Goal: Transaction & Acquisition: Book appointment/travel/reservation

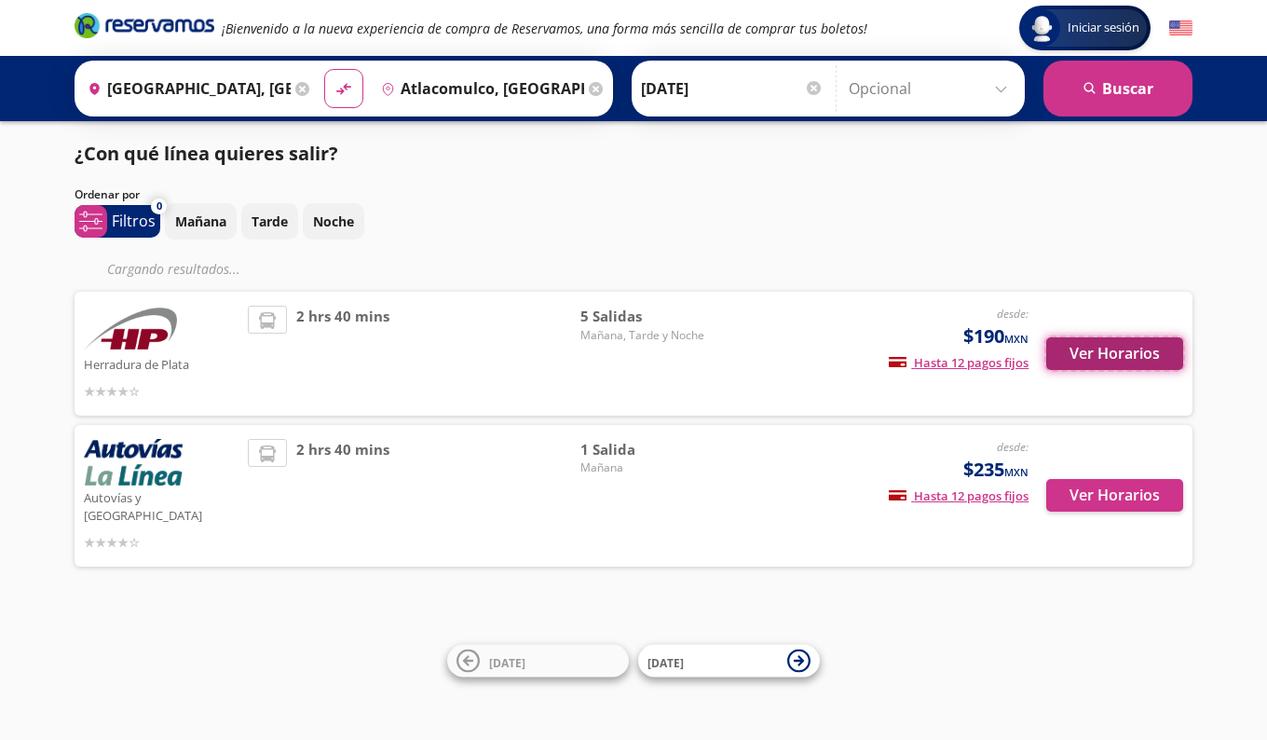
click at [1088, 357] on button "Ver Horarios" at bounding box center [1115, 353] width 137 height 33
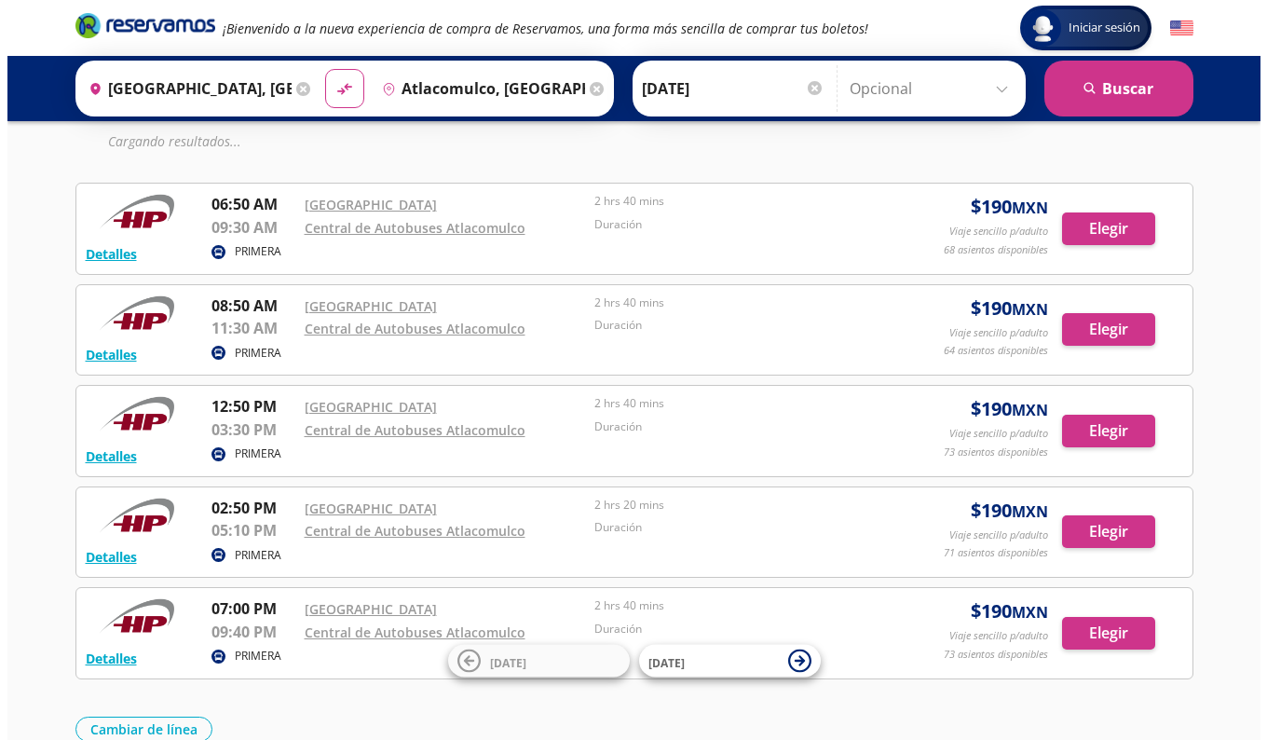
scroll to position [99, 0]
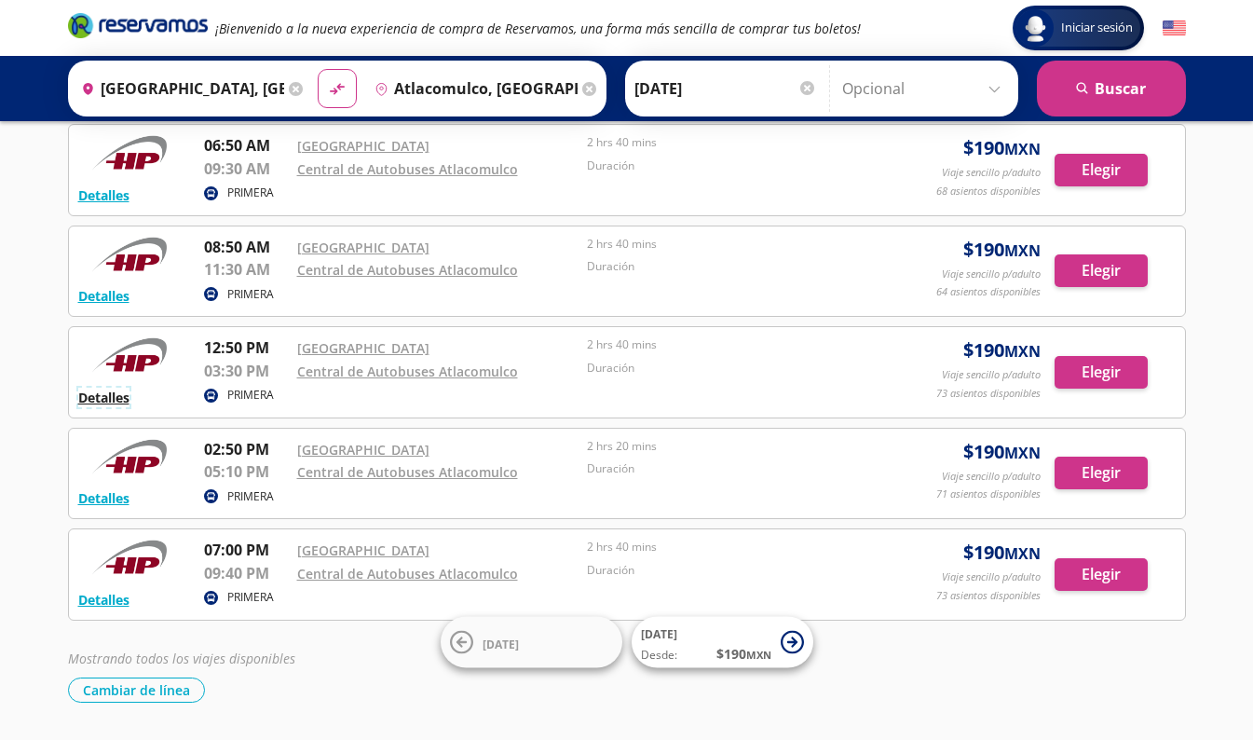
click at [108, 390] on button "Detalles" at bounding box center [103, 398] width 51 height 20
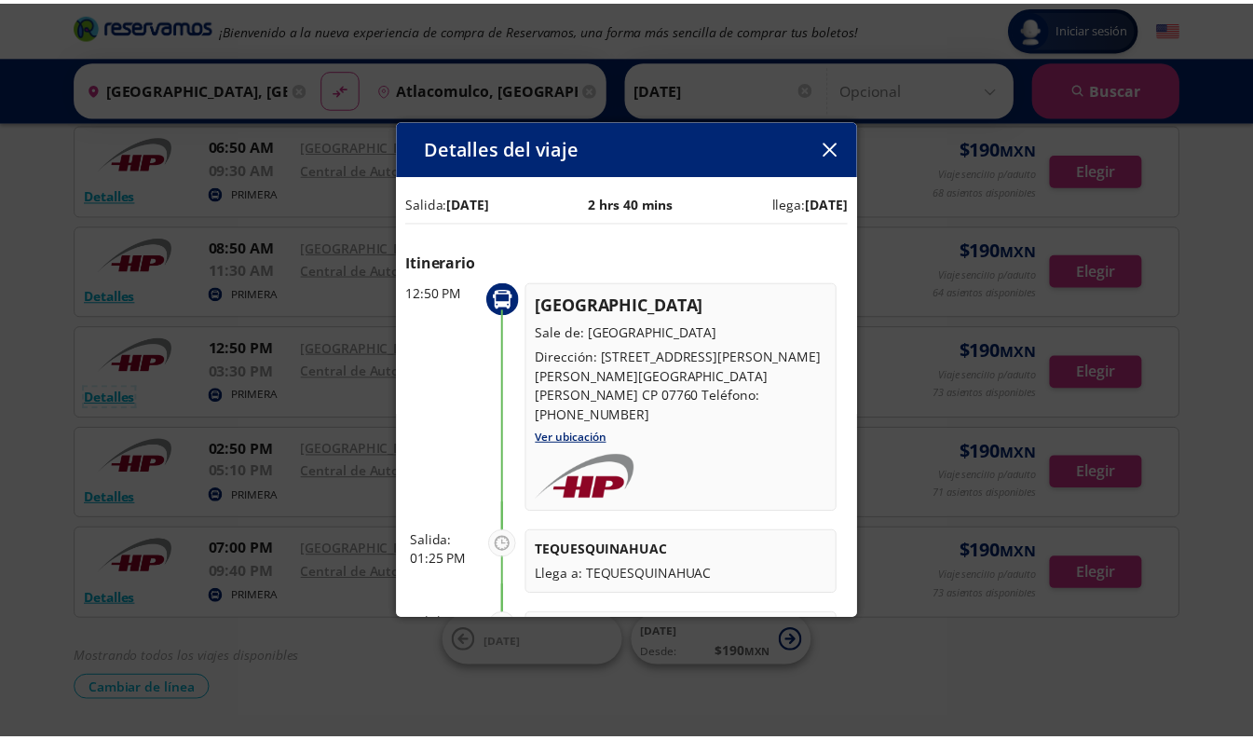
scroll to position [0, 0]
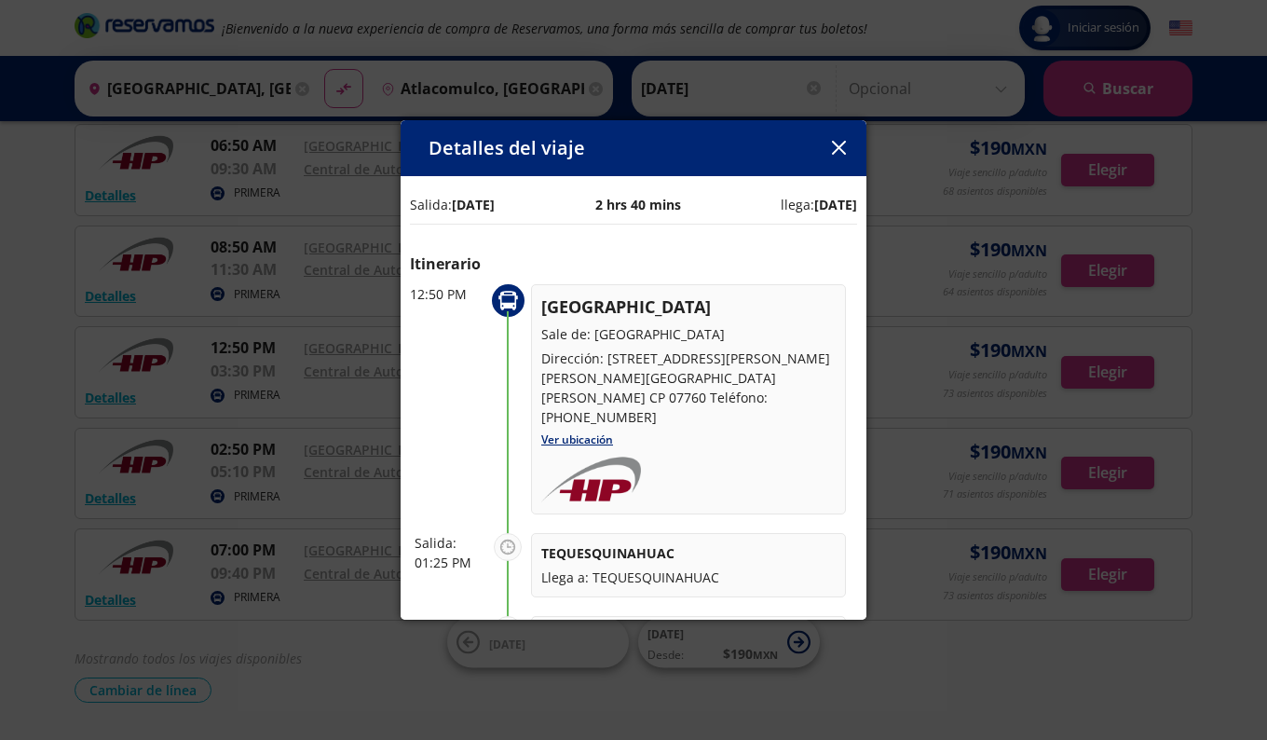
drag, startPoint x: 840, startPoint y: 152, endPoint x: 822, endPoint y: 134, distance: 25.0
click at [822, 134] on div "Detalles del viaje" at bounding box center [634, 148] width 466 height 56
click at [835, 142] on icon "button" at bounding box center [839, 148] width 14 height 14
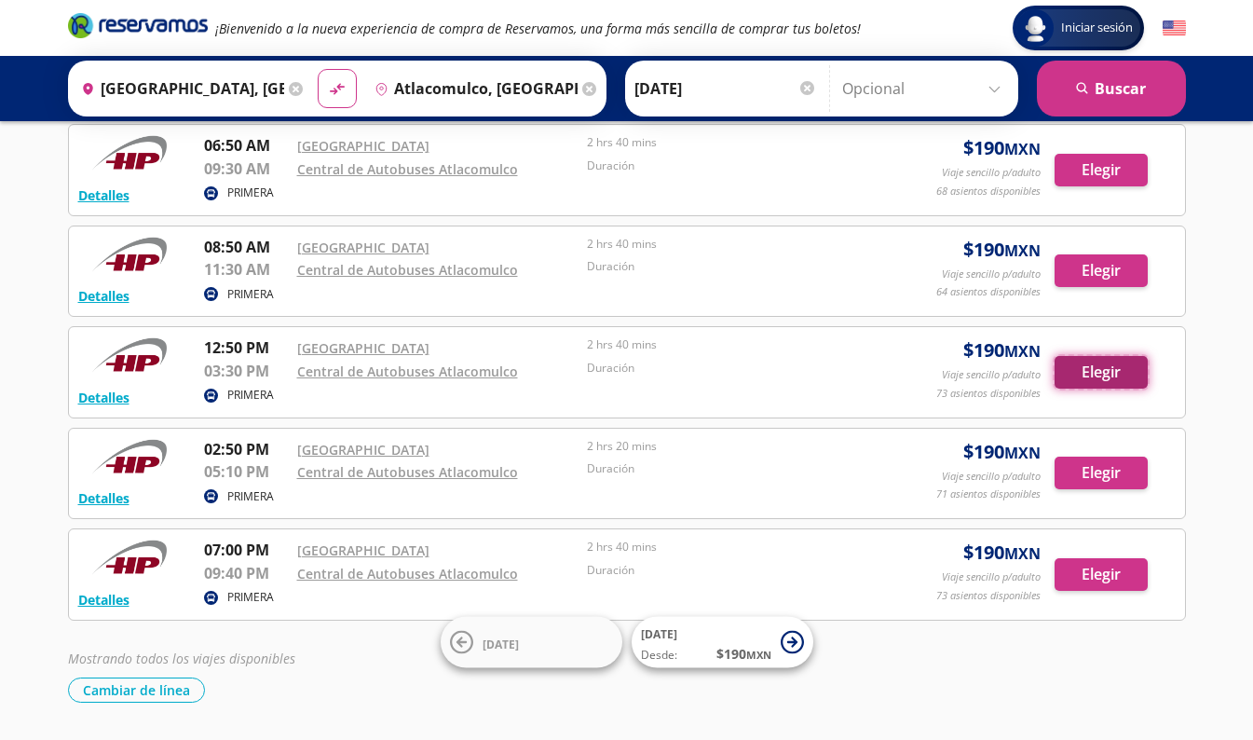
click at [1115, 367] on button "Elegir" at bounding box center [1101, 372] width 93 height 33
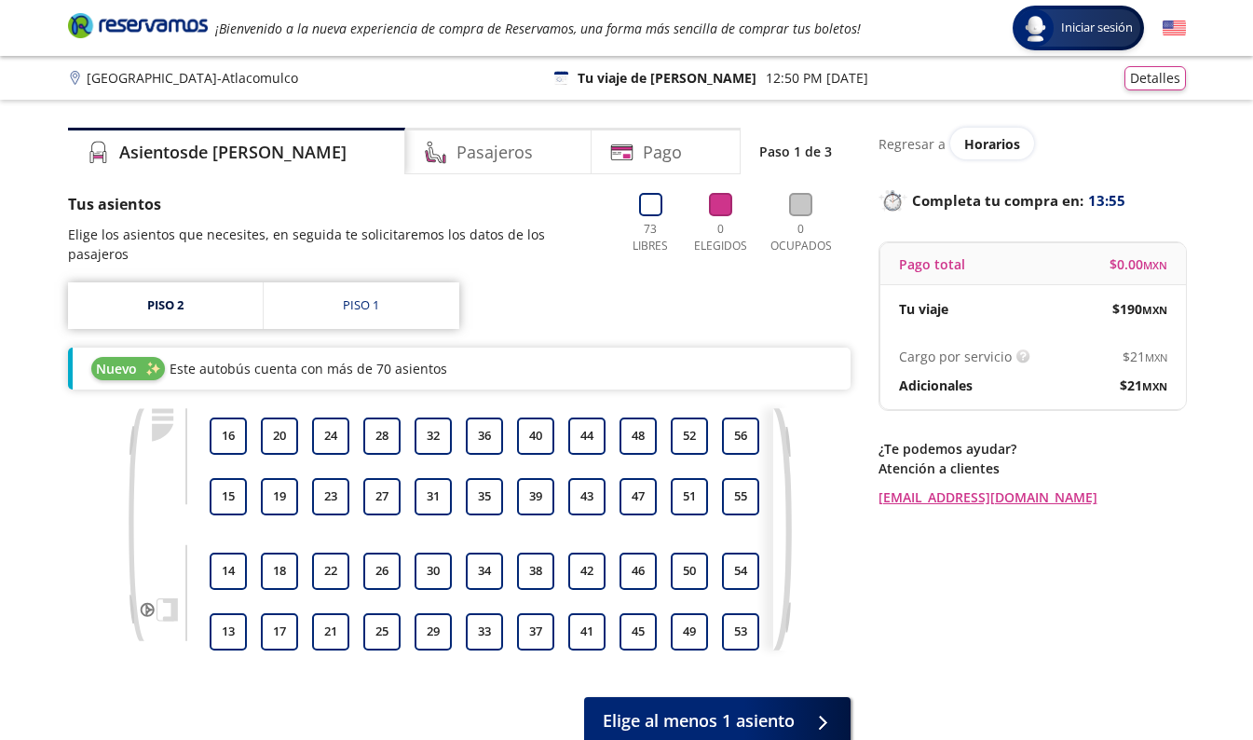
scroll to position [138, 0]
